Goal: Task Accomplishment & Management: Use online tool/utility

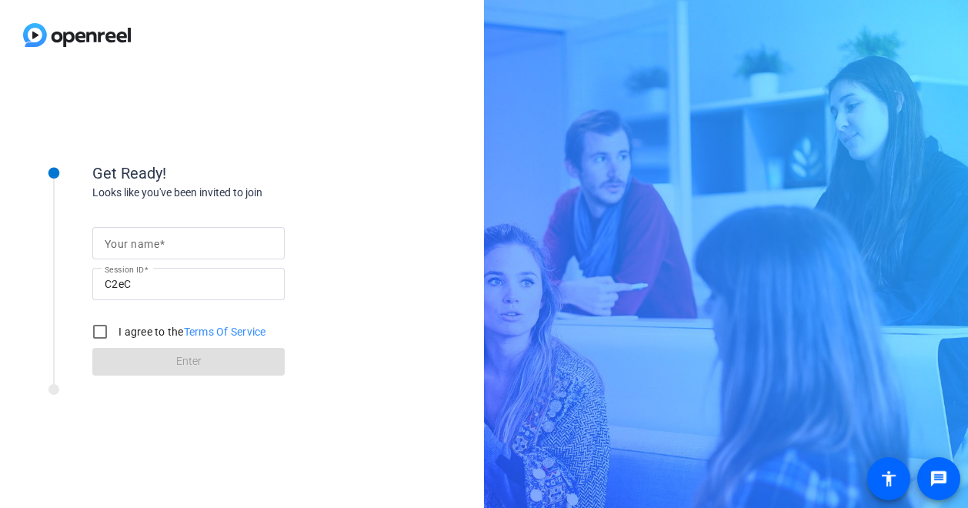
click at [170, 239] on input "Your name" at bounding box center [189, 243] width 168 height 18
type input "[PERSON_NAME]"
click at [98, 333] on input "I agree to the Terms Of Service" at bounding box center [100, 331] width 31 height 31
checkbox input "true"
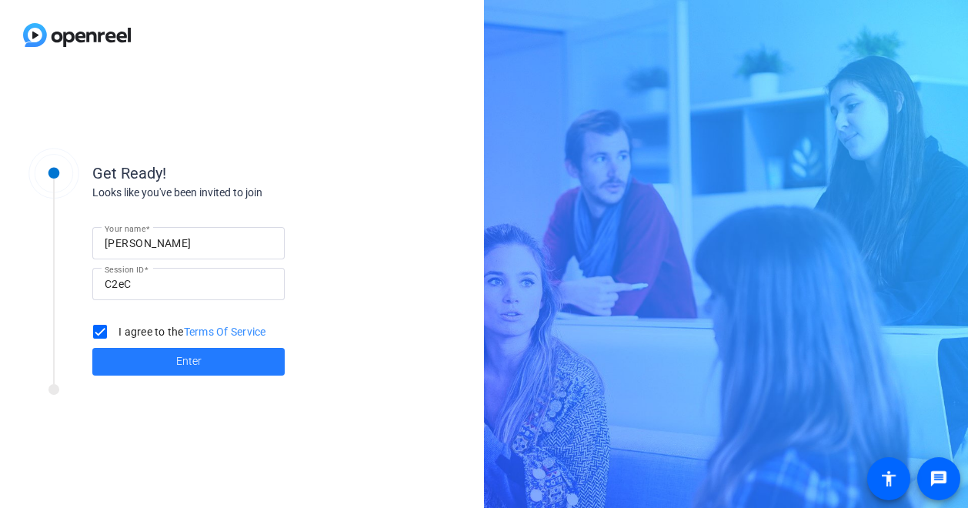
click at [160, 369] on span at bounding box center [188, 361] width 192 height 37
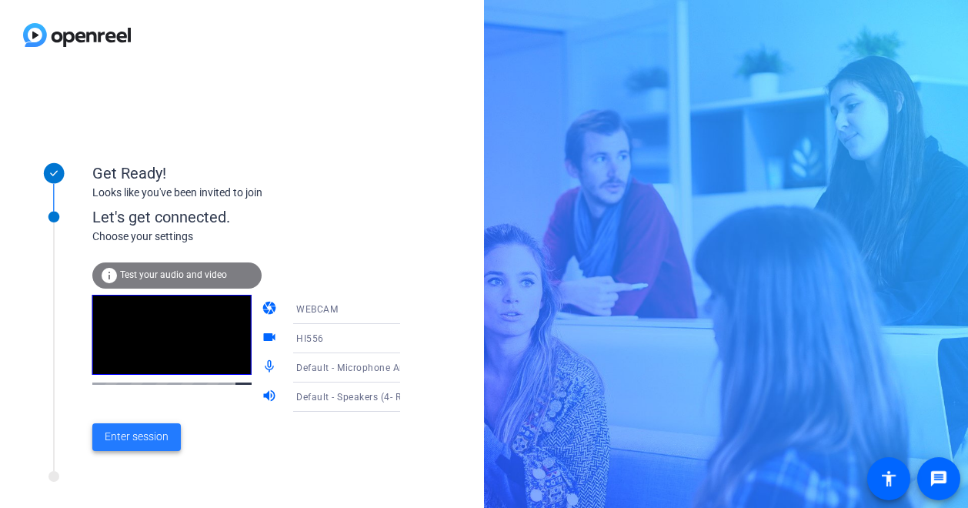
click at [139, 443] on span "Enter session" at bounding box center [137, 437] width 64 height 16
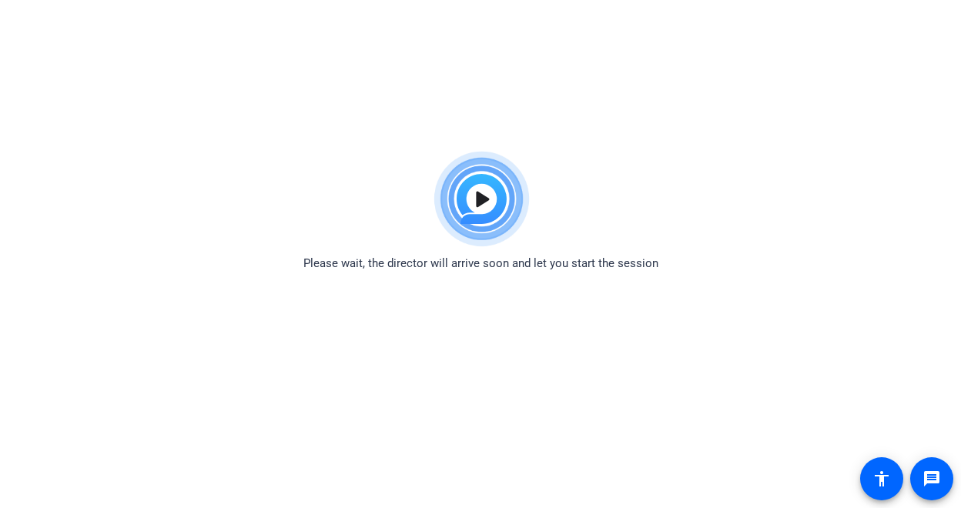
click at [854, 292] on body "Accessibility Screen-Reader Guide, Feedback, and Issue Reporting | New window P…" at bounding box center [480, 398] width 961 height 508
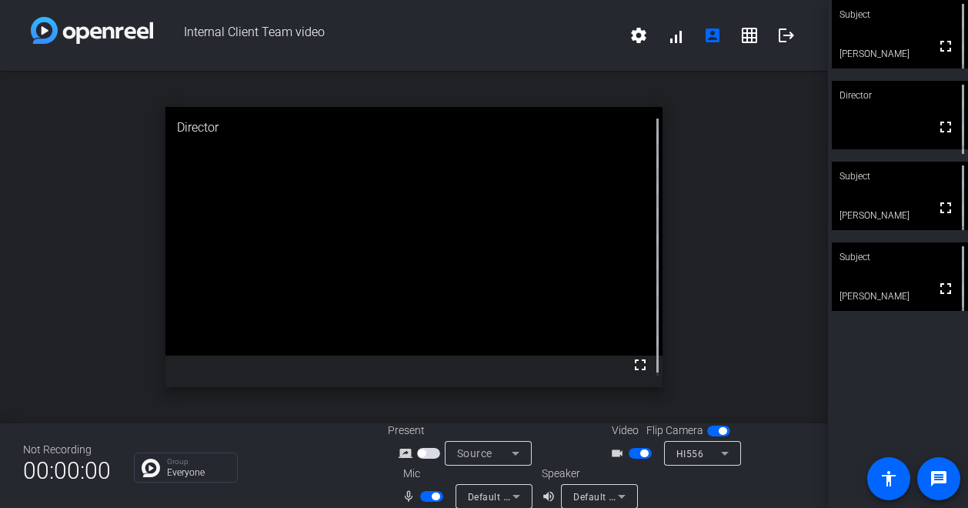
drag, startPoint x: 911, startPoint y: 43, endPoint x: 837, endPoint y: 65, distance: 77.9
click at [837, 65] on video at bounding box center [900, 34] width 136 height 69
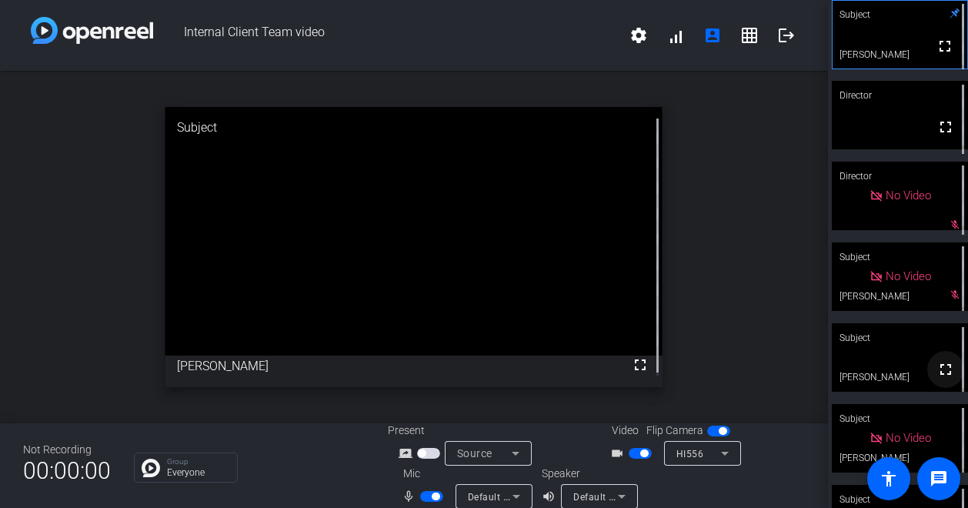
scroll to position [139, 0]
